Goal: Task Accomplishment & Management: Complete application form

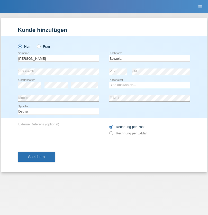
type input "Bezzola"
select select "CH"
radio input "true"
click at [58, 58] on input "text" at bounding box center [58, 58] width 81 height 6
type input "[PERSON_NAME]"
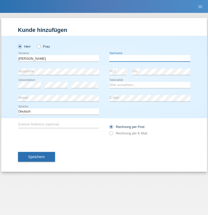
click at [150, 58] on input "text" at bounding box center [149, 58] width 81 height 6
type input "Serban"
select select "MG"
select select "C"
select select "22"
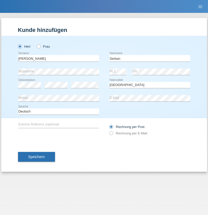
select select "06"
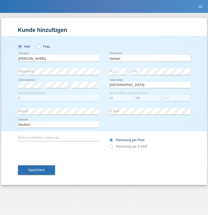
select select "2021"
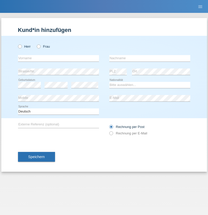
radio input "true"
click at [58, 58] on input "text" at bounding box center [58, 58] width 81 height 6
type input "Severine"
click at [150, 58] on input "text" at bounding box center [149, 58] width 81 height 6
type input "Sütterlin"
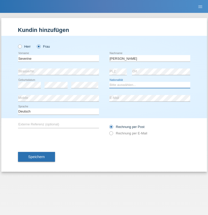
select select "CH"
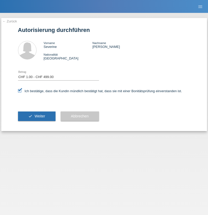
select select "1"
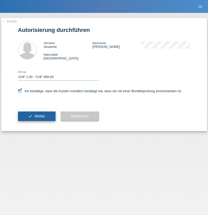
click at [36, 116] on span "Weiter" at bounding box center [39, 116] width 11 height 4
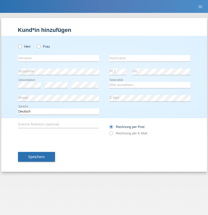
radio input "true"
click at [58, 58] on input "text" at bounding box center [58, 58] width 81 height 6
type input "Ionel"
click at [150, 58] on input "text" at bounding box center [149, 58] width 81 height 6
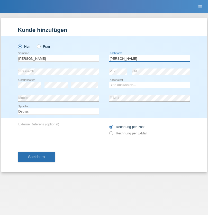
type input "[PERSON_NAME]"
select select "OM"
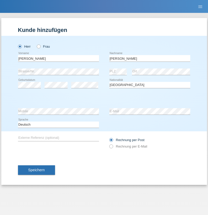
select select "C"
select select "01"
select select "03"
select select "2021"
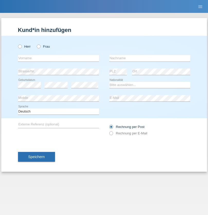
radio input "true"
click at [58, 58] on input "text" at bounding box center [58, 58] width 81 height 6
type input "Mathes"
click at [150, 58] on input "text" at bounding box center [149, 58] width 81 height 6
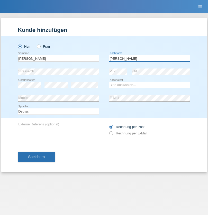
type input "Vijayachandran"
select select "CH"
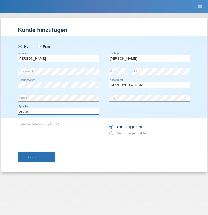
select select "en"
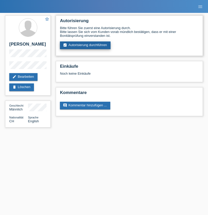
click at [85, 45] on link "assignment_turned_in Autorisierung durchführen" at bounding box center [85, 45] width 51 height 8
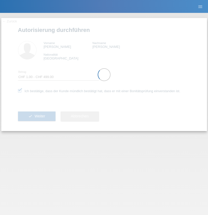
select select "1"
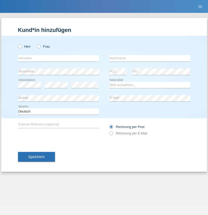
radio input "true"
click at [58, 58] on input "text" at bounding box center [58, 58] width 81 height 6
type input "[PERSON_NAME]"
click at [150, 58] on input "text" at bounding box center [149, 58] width 81 height 6
type input "Hager"
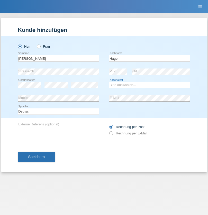
select select "CH"
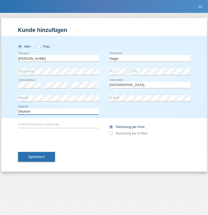
select select "en"
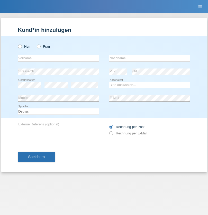
radio input "true"
click at [58, 58] on input "text" at bounding box center [58, 58] width 81 height 6
type input "Diana"
click at [150, 58] on input "text" at bounding box center [149, 58] width 81 height 6
type input "Baloh"
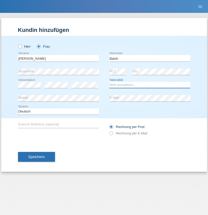
select select "UA"
select select "C"
select select "09"
select select "05"
radio input "true"
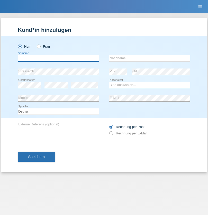
click at [58, 58] on input "text" at bounding box center [58, 58] width 81 height 6
type input "[PERSON_NAME]"
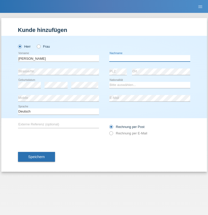
click at [150, 58] on input "text" at bounding box center [149, 58] width 81 height 6
type input "[PERSON_NAME]"
select select "ES"
select select "C"
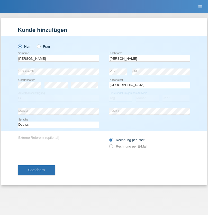
select select "21"
select select "10"
select select "2020"
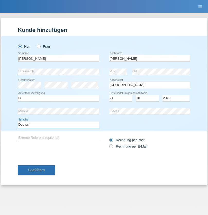
select select "en"
